Goal: Task Accomplishment & Management: Manage account settings

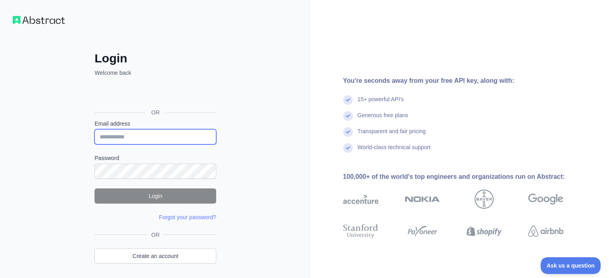
type input "**********"
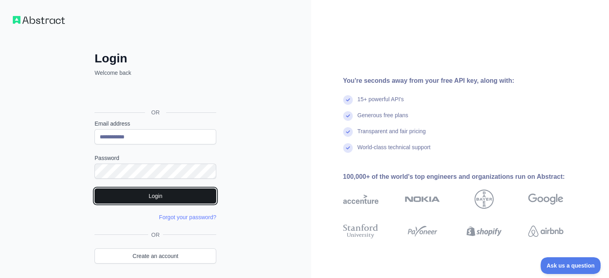
click at [147, 194] on button "Login" at bounding box center [156, 196] width 122 height 15
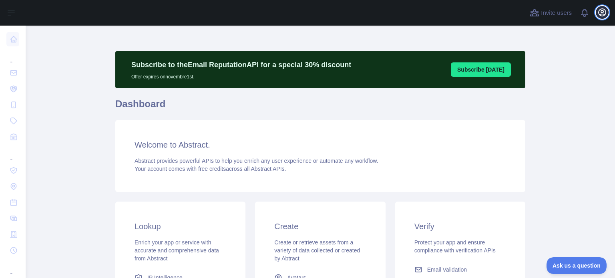
click at [601, 9] on icon "button" at bounding box center [602, 12] width 7 height 7
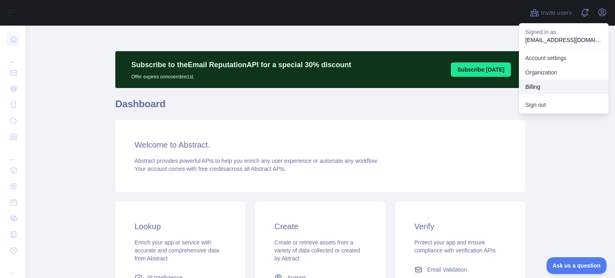
click at [559, 83] on button "Billing" at bounding box center [564, 87] width 90 height 14
